Goal: Check status: Check status

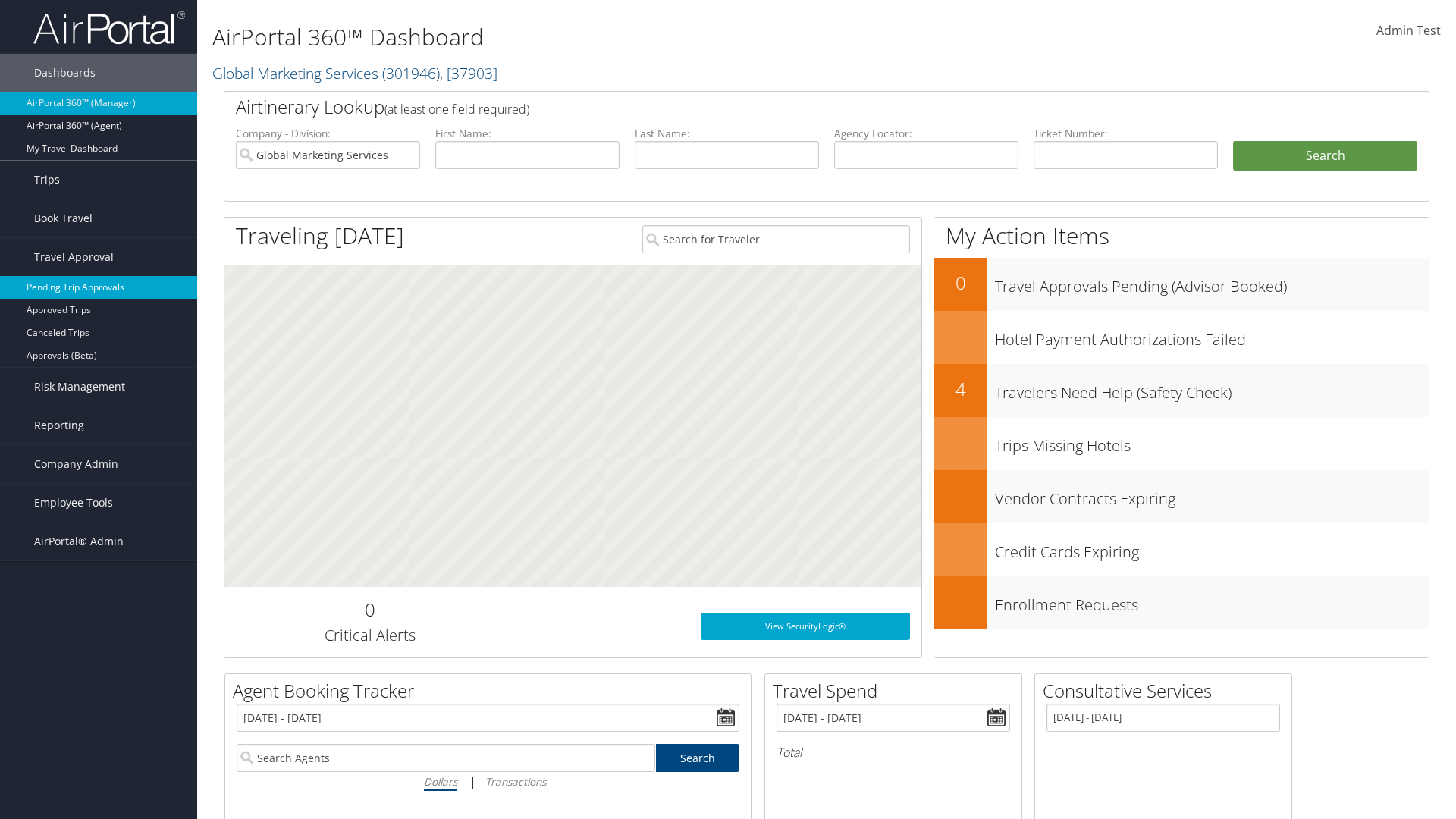
click at [99, 287] on link "Pending Trip Approvals" at bounding box center [99, 287] width 197 height 23
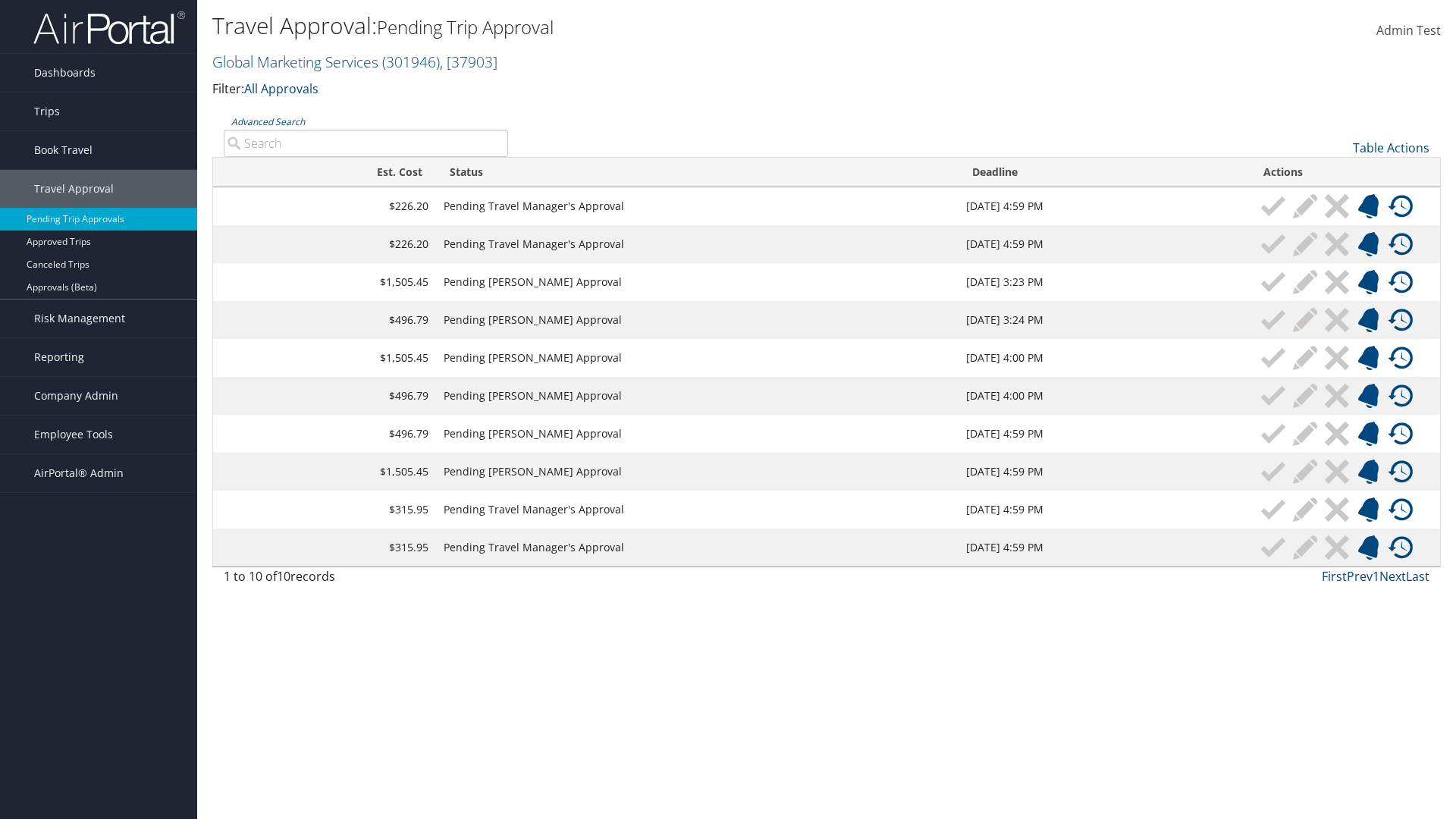
click at [268, 121] on link "Advanced Search" at bounding box center [268, 121] width 73 height 13
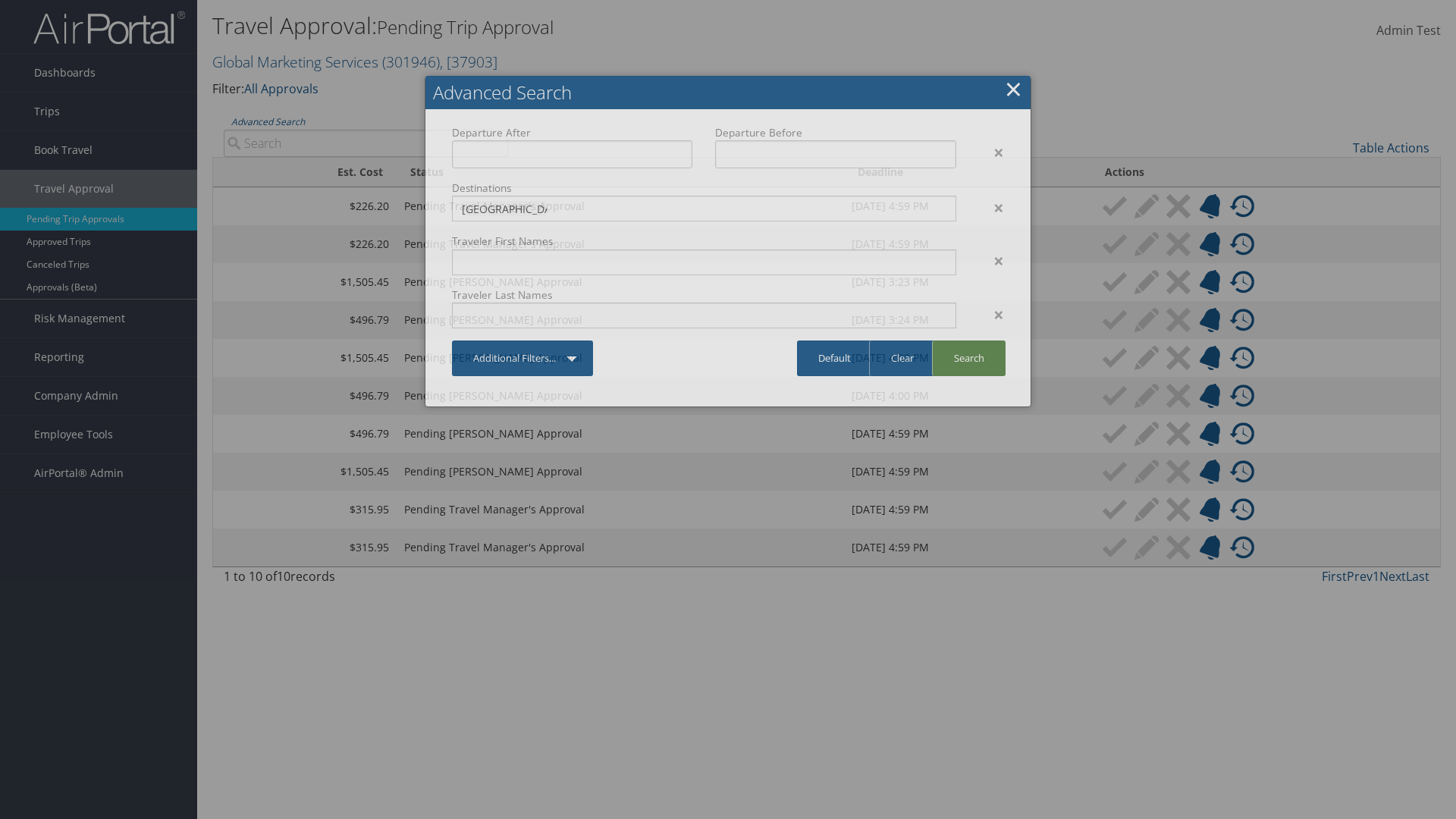
type input "[GEOGRAPHIC_DATA]"
click at [968, 358] on link "Search" at bounding box center [968, 358] width 73 height 36
type input "[GEOGRAPHIC_DATA]"
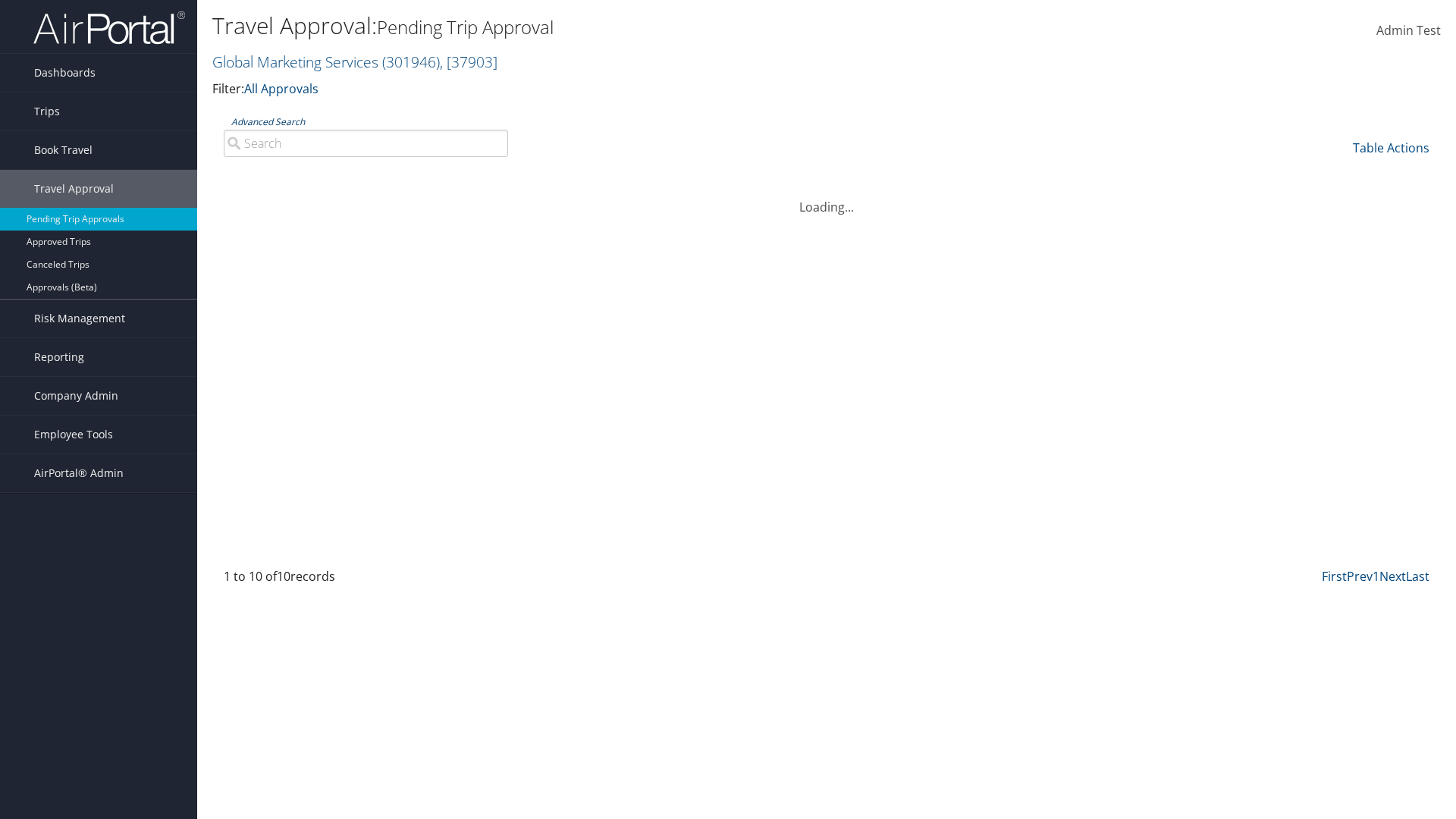
click at [268, 121] on link "Advanced Search" at bounding box center [268, 121] width 73 height 13
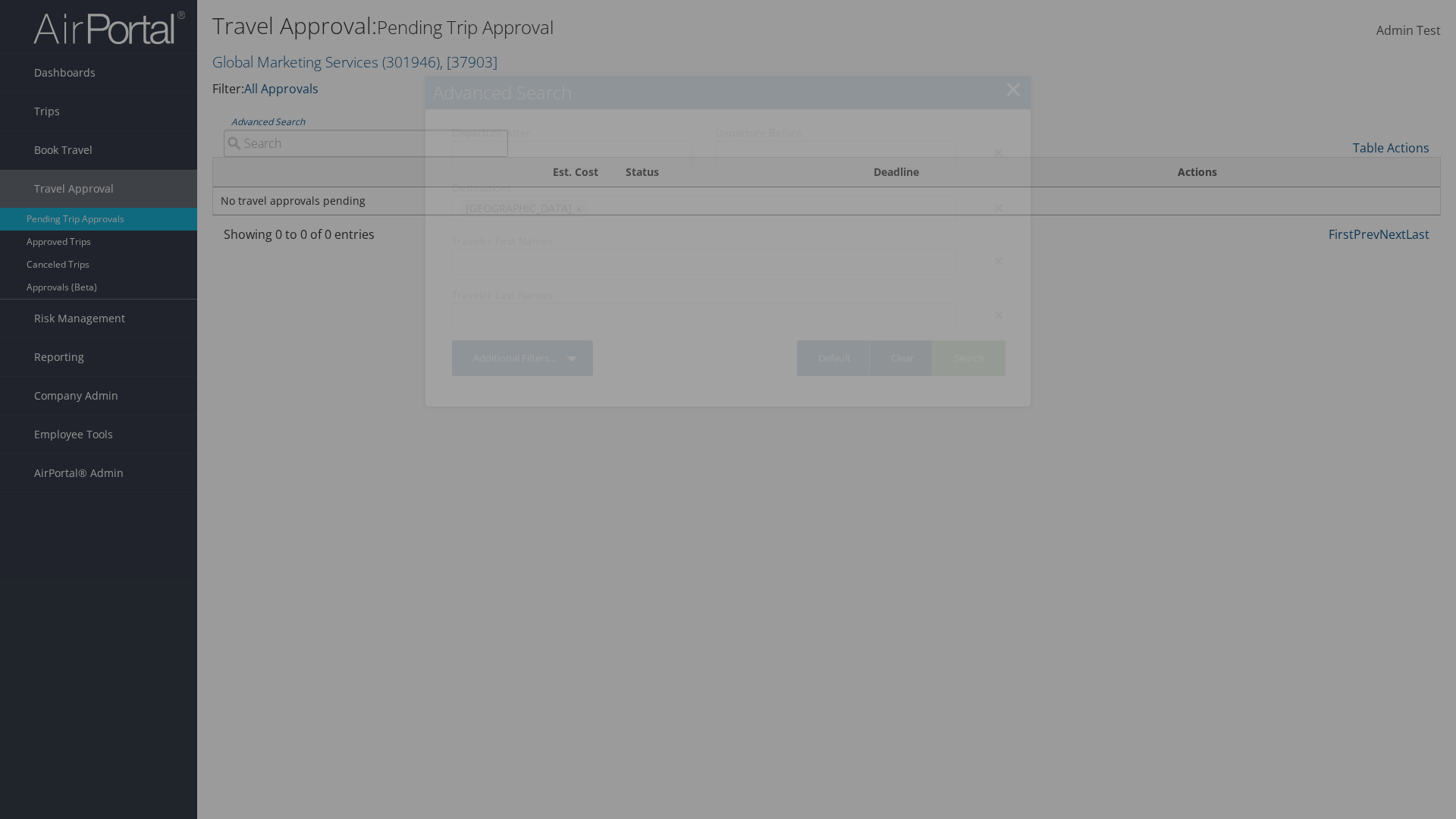
click at [902, 358] on link "Clear" at bounding box center [902, 358] width 66 height 36
click at [1013, 89] on link "×" at bounding box center [1013, 89] width 18 height 31
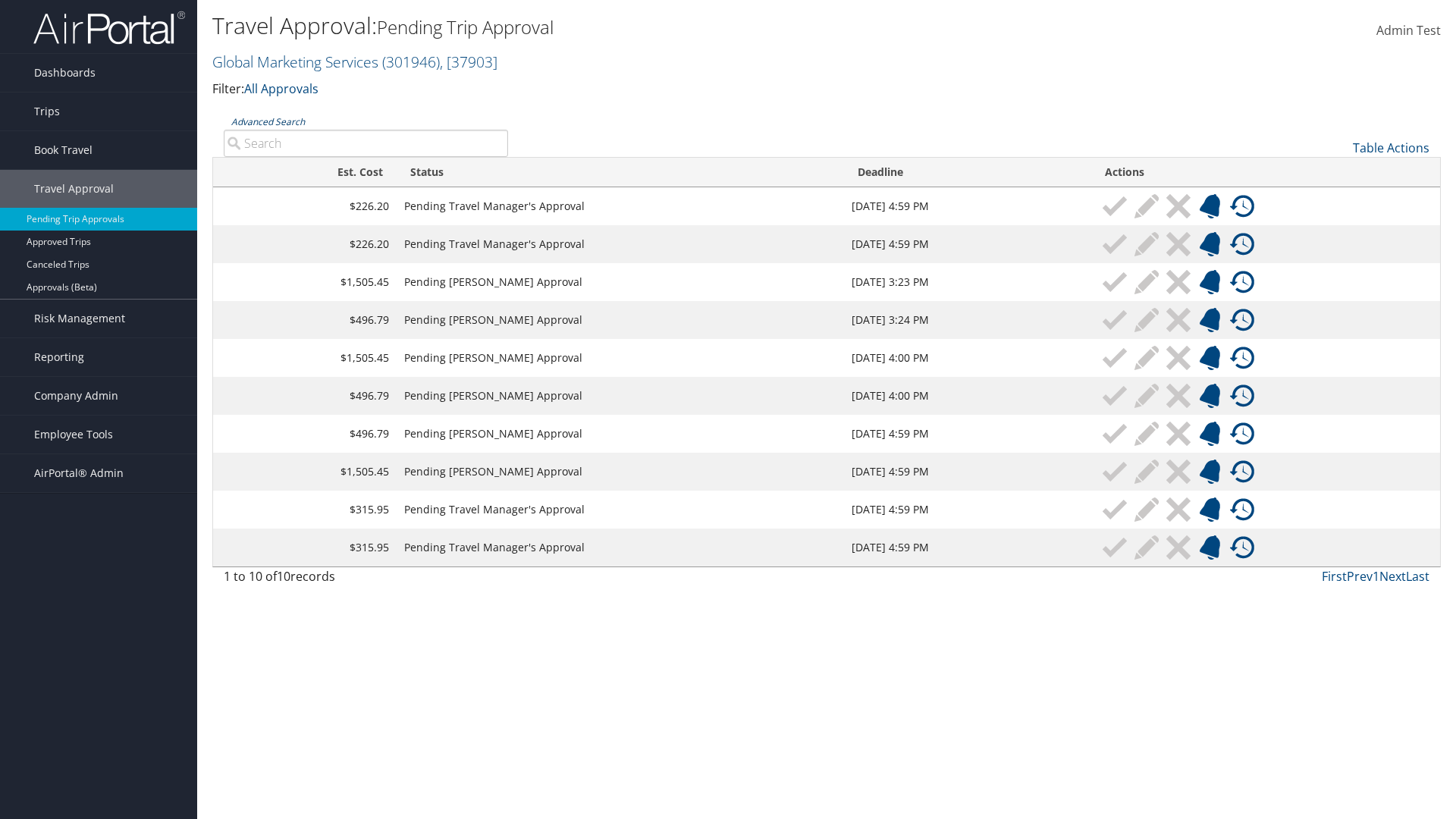
click at [268, 121] on link "Advanced Search" at bounding box center [268, 121] width 73 height 13
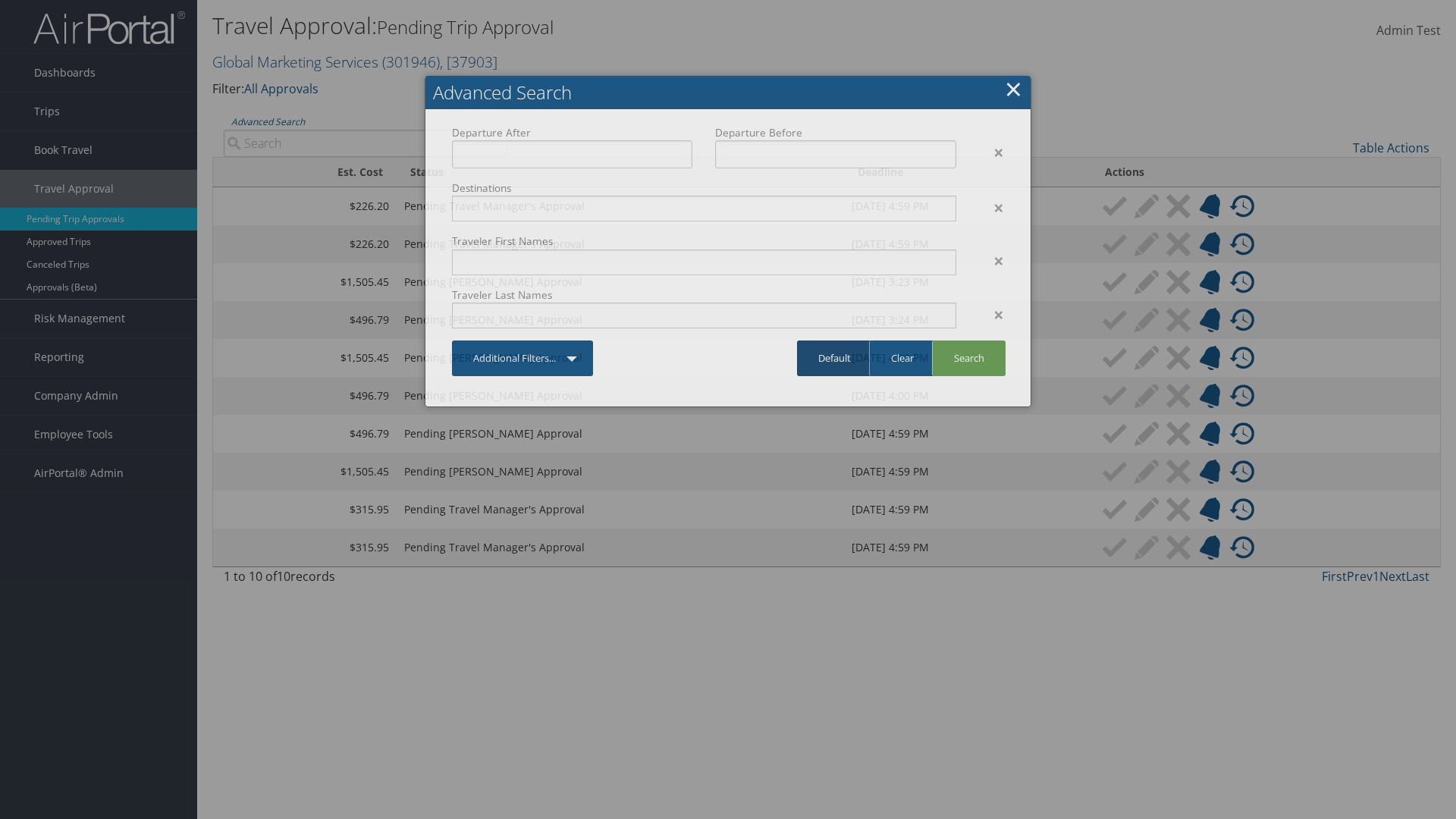
click at [834, 358] on link "Default" at bounding box center [835, 358] width 75 height 36
